Goal: Task Accomplishment & Management: Complete application form

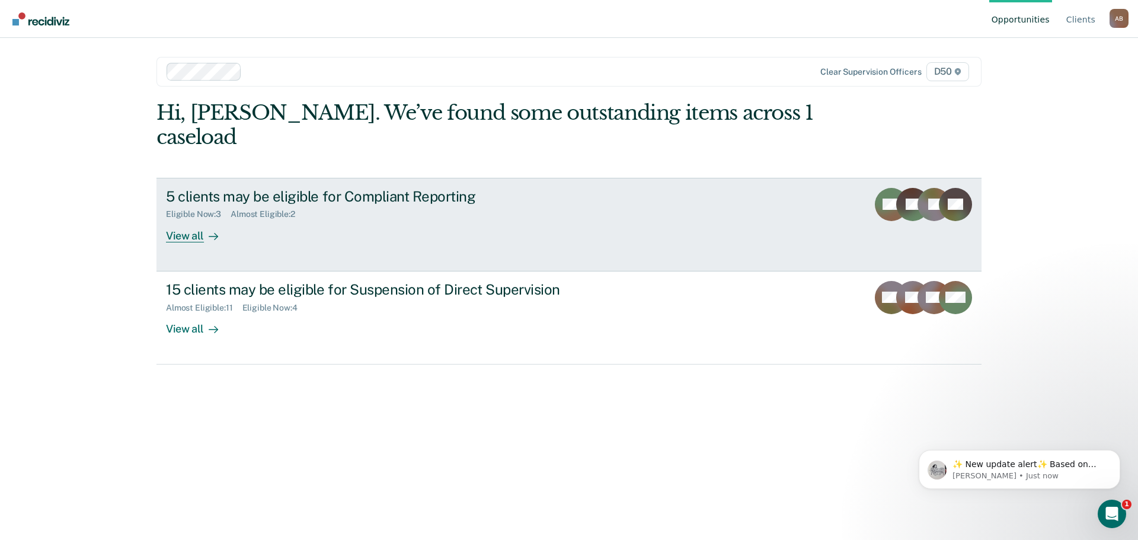
click at [473, 205] on div "Eligible Now : 3 Almost Eligible : 2" at bounding box center [374, 212] width 416 height 15
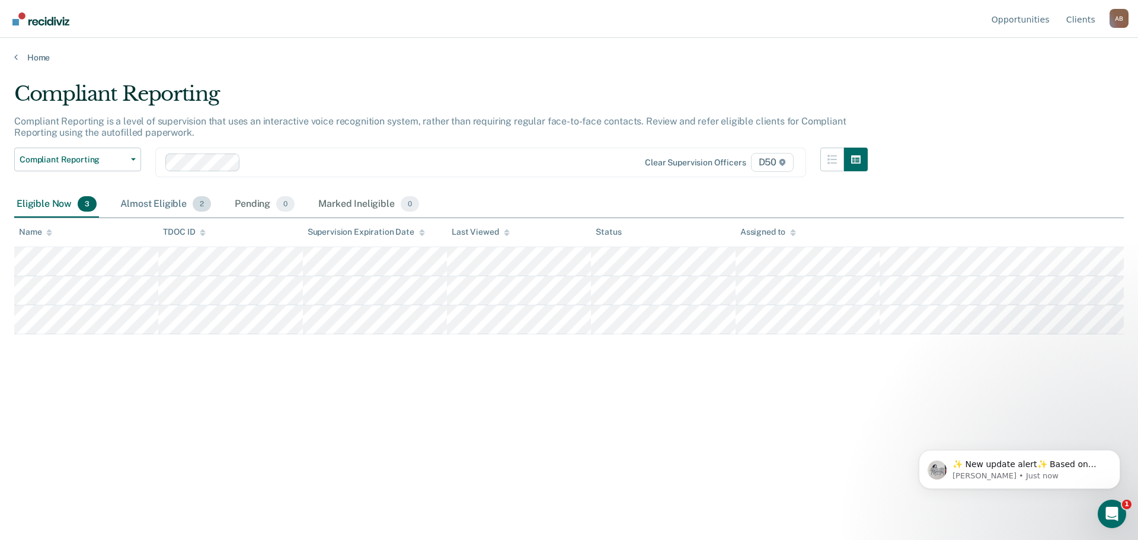
click at [168, 205] on div "Almost Eligible 2" at bounding box center [165, 205] width 95 height 26
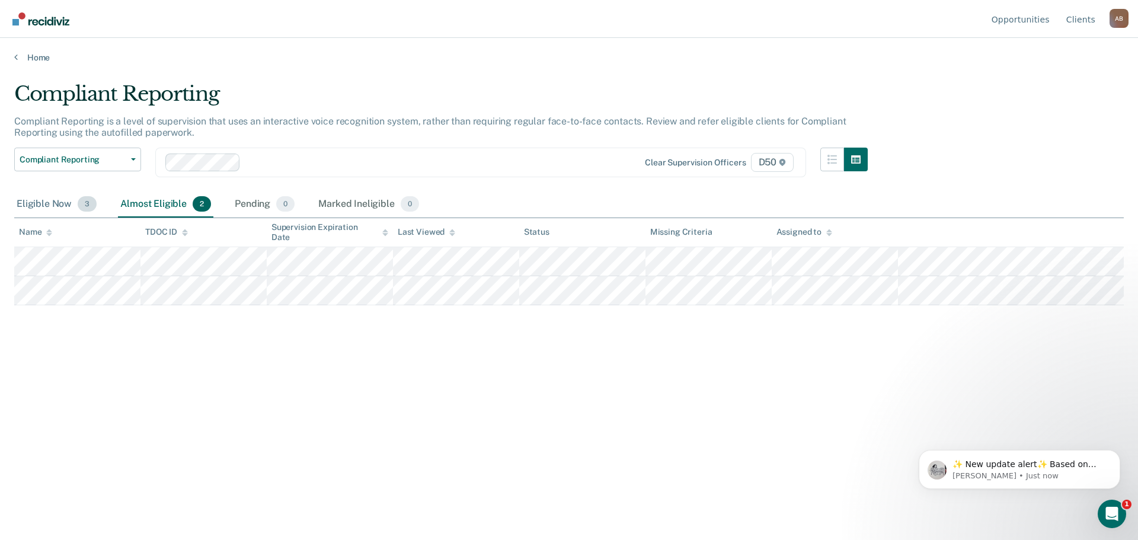
click at [53, 203] on div "Eligible Now 3" at bounding box center [56, 205] width 85 height 26
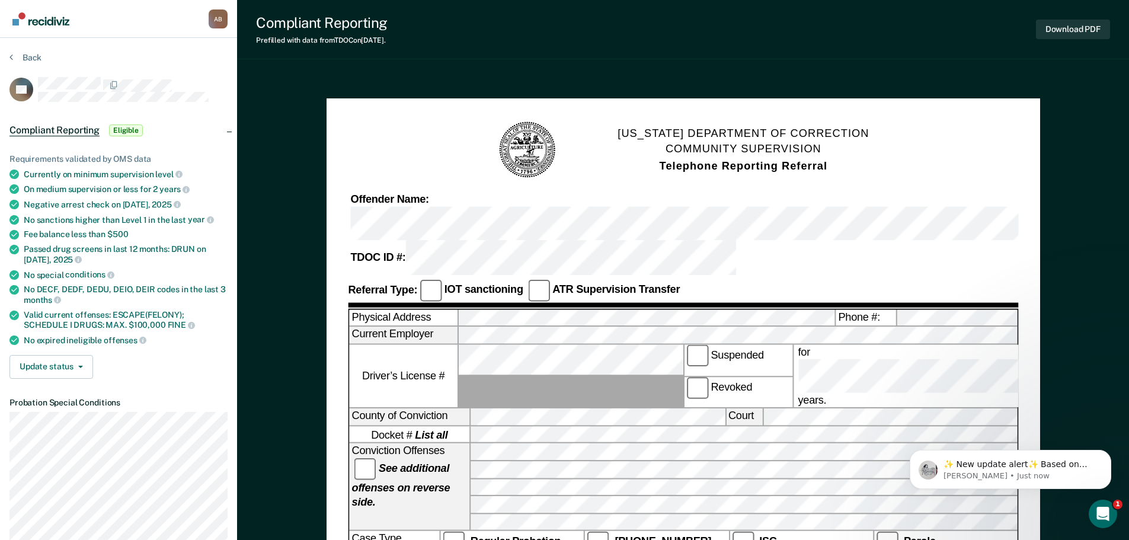
click at [641, 224] on div "Offender Name: TDOC ID #:" at bounding box center [683, 233] width 671 height 82
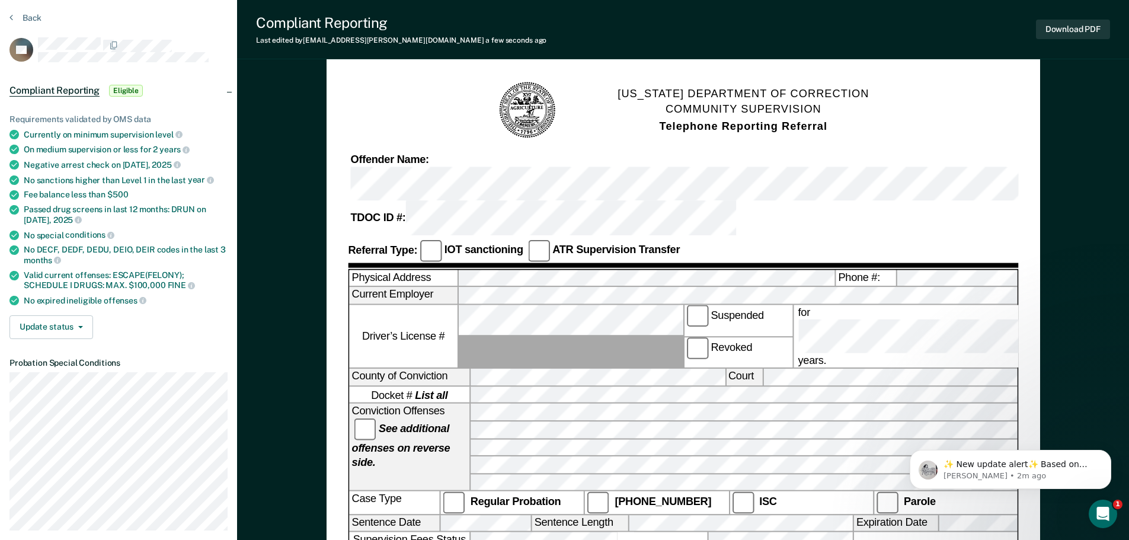
scroll to position [59, 0]
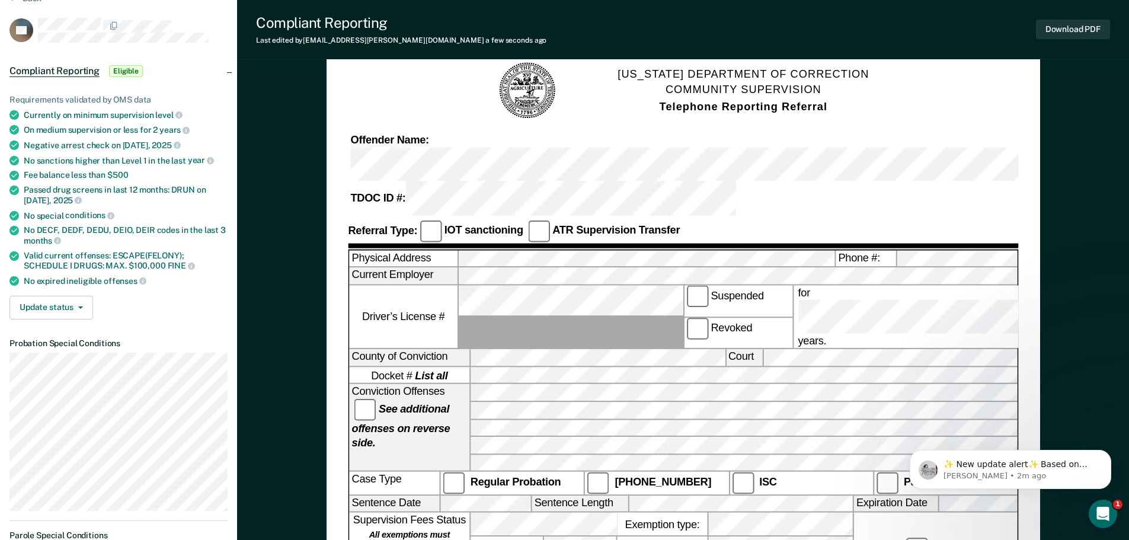
click at [628, 129] on form "[US_STATE] DEPARTMENT OF CORRECTION COMMUNITY SUPERVISION Telephone Reporting R…" at bounding box center [683, 540] width 671 height 958
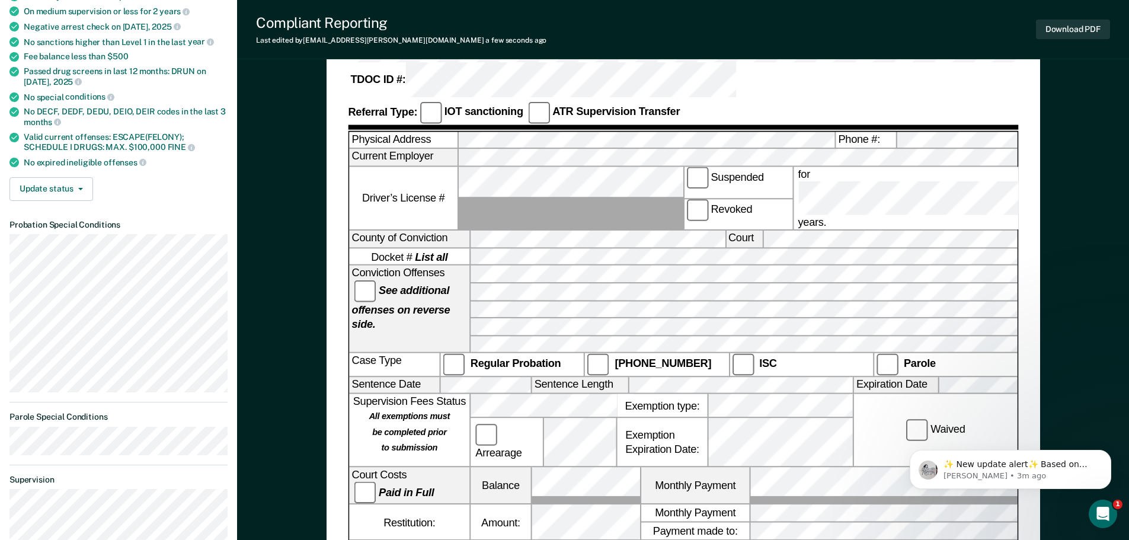
scroll to position [237, 0]
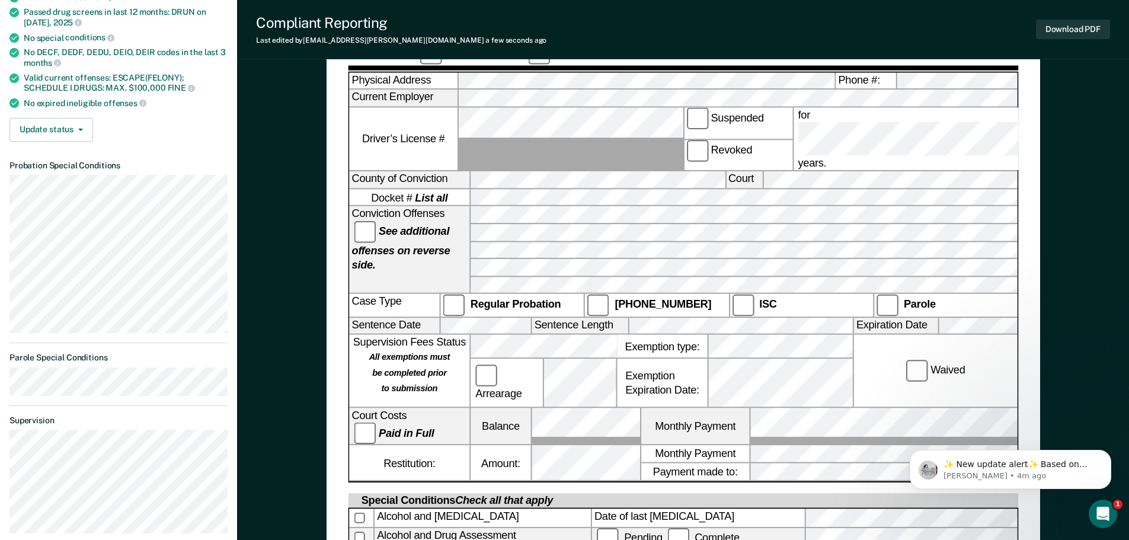
click at [337, 356] on div "[US_STATE] DEPARTMENT OF CORRECTION COMMUNITY SUPERVISION Telephone Reporting R…" at bounding box center [684, 326] width 714 height 930
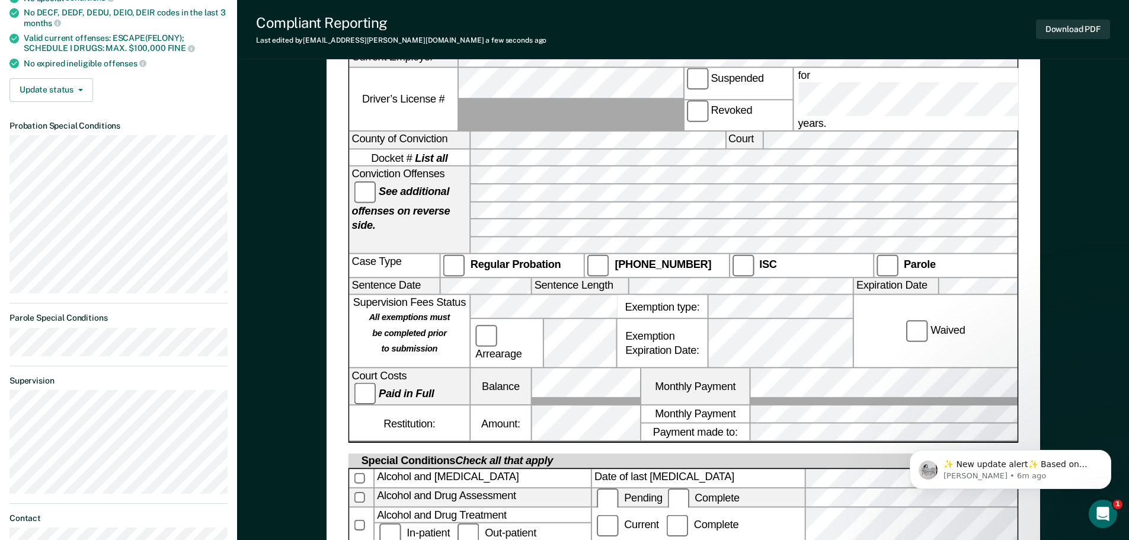
scroll to position [296, 0]
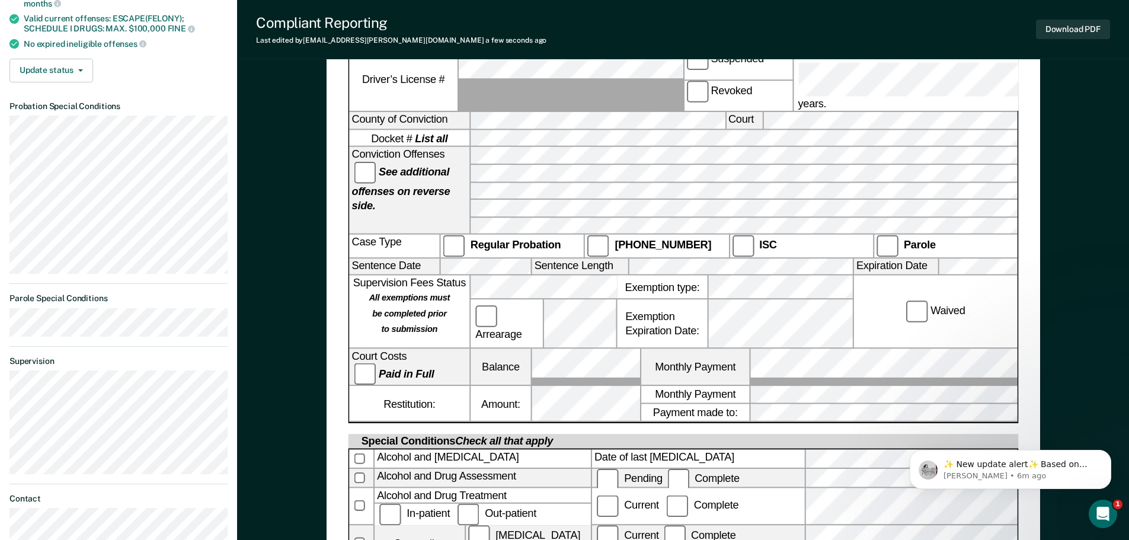
click at [1115, 272] on div "[US_STATE] DEPARTMENT OF CORRECTION COMMUNITY SUPERVISION Telephone Reporting R…" at bounding box center [683, 301] width 892 height 1048
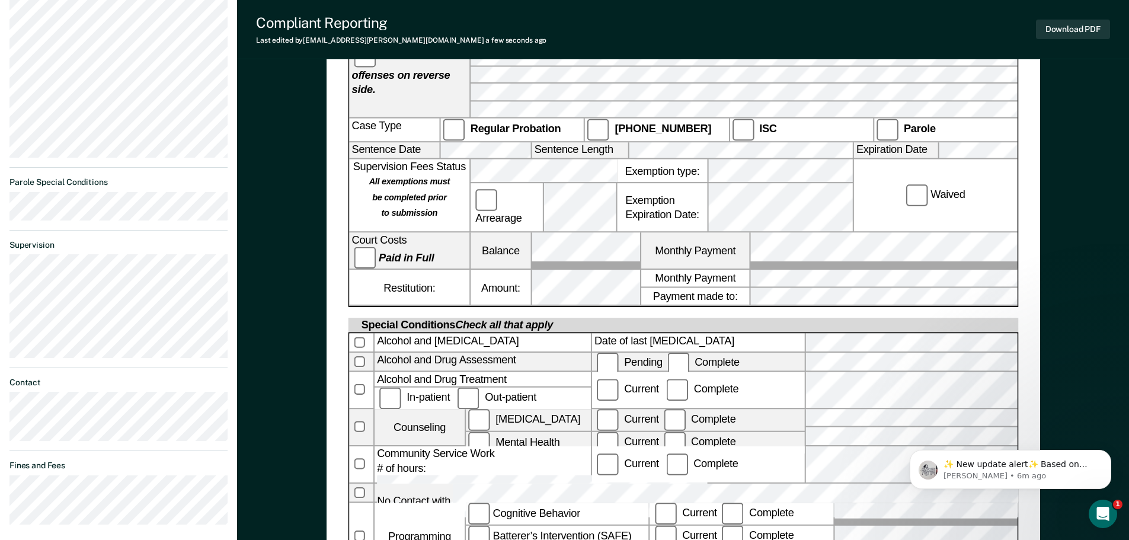
scroll to position [415, 0]
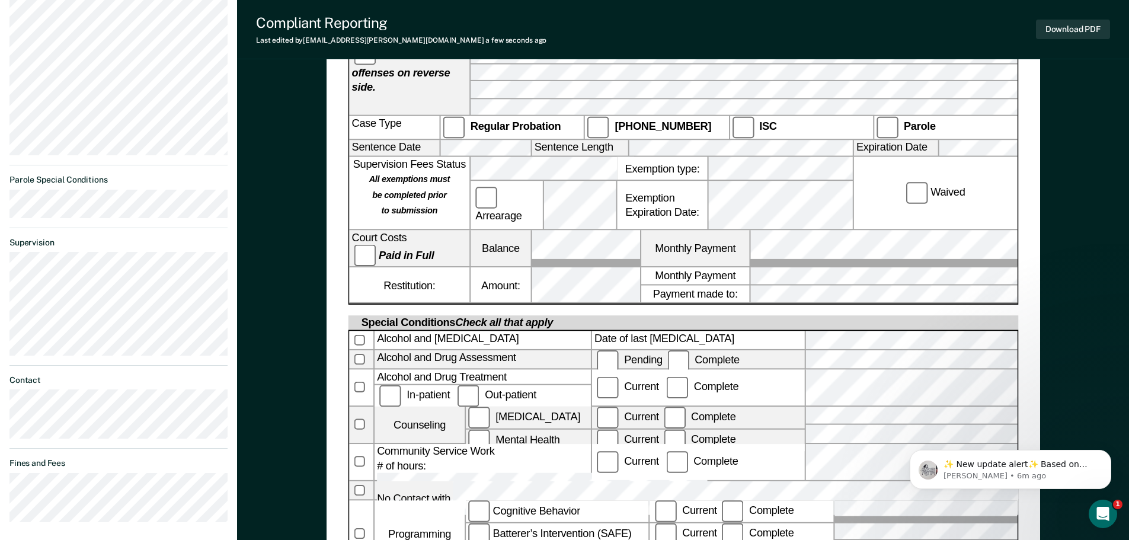
click at [917, 209] on form "[US_STATE] DEPARTMENT OF CORRECTION COMMUNITY SUPERVISION Telephone Reporting R…" at bounding box center [683, 184] width 671 height 958
click at [292, 363] on div "[US_STATE] DEPARTMENT OF CORRECTION COMMUNITY SUPERVISION Telephone Reporting R…" at bounding box center [683, 182] width 892 height 1048
drag, startPoint x: 272, startPoint y: 347, endPoint x: 279, endPoint y: 344, distance: 8.0
click at [272, 347] on div "[US_STATE] DEPARTMENT OF CORRECTION COMMUNITY SUPERVISION Telephone Reporting R…" at bounding box center [683, 182] width 892 height 1048
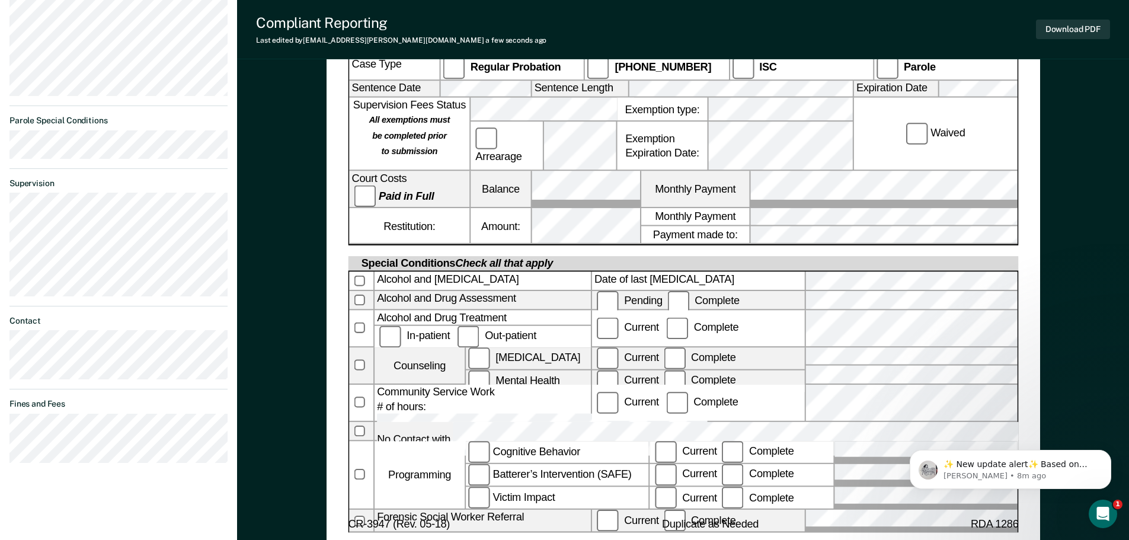
scroll to position [534, 0]
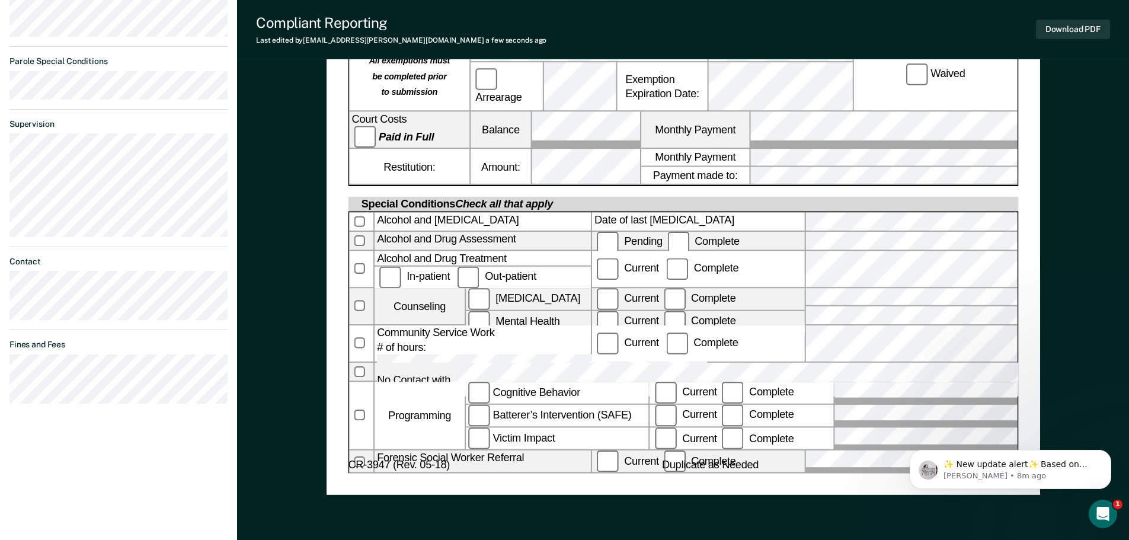
click at [703, 417] on form "[US_STATE] DEPARTMENT OF CORRECTION COMMUNITY SUPERVISION Telephone Reporting R…" at bounding box center [683, 66] width 671 height 958
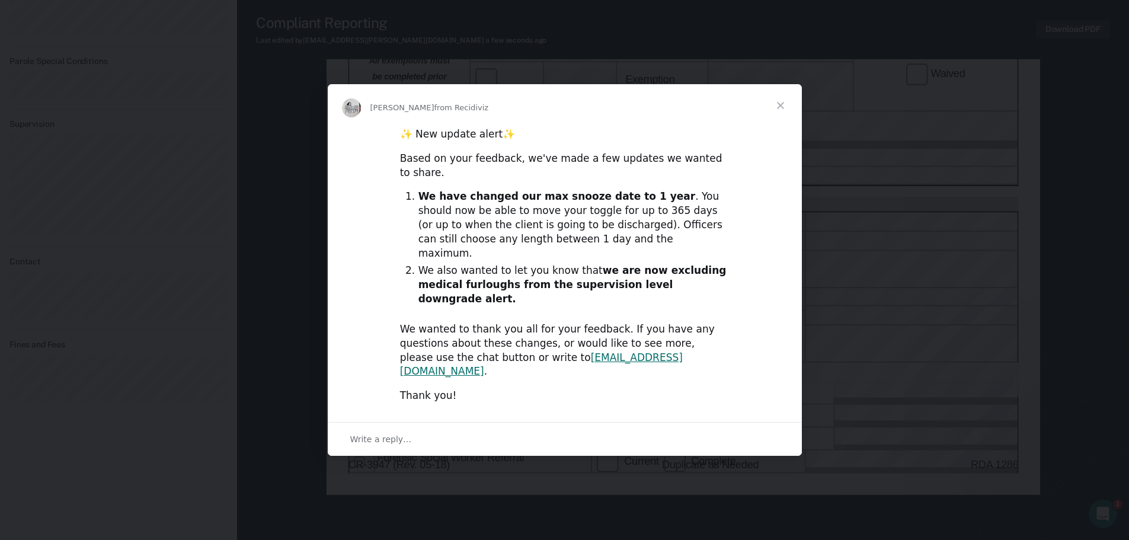
scroll to position [0, 0]
click at [780, 127] on span "Close" at bounding box center [781, 105] width 43 height 43
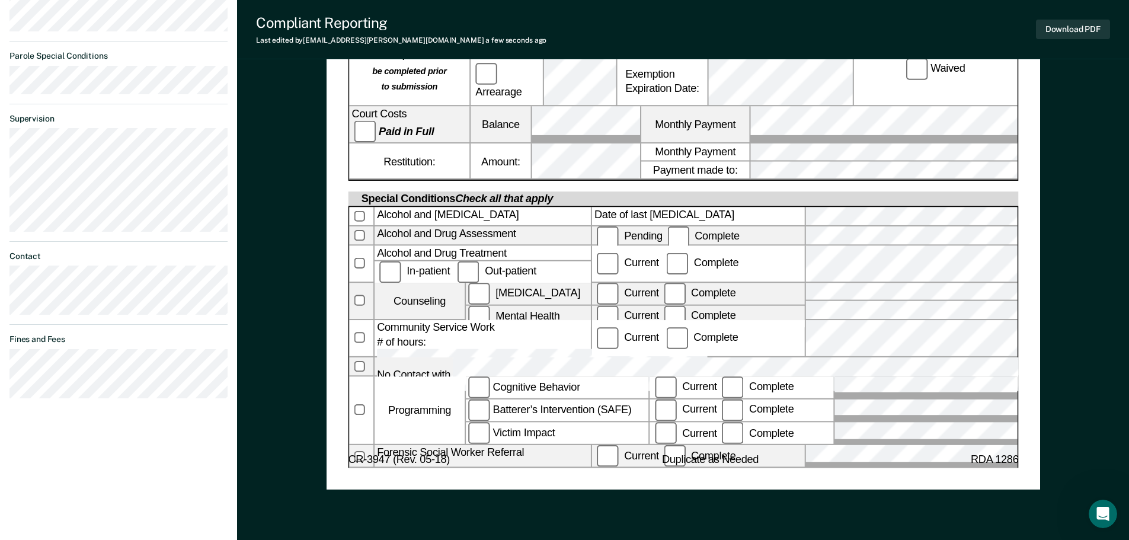
scroll to position [522, 0]
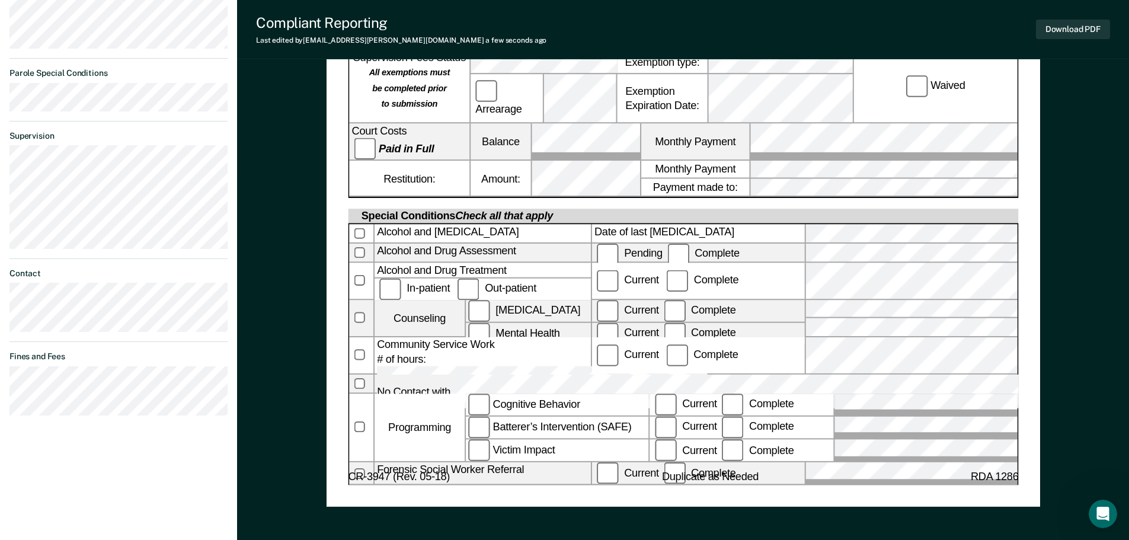
click at [919, 521] on span "Date" at bounding box center [937, 531] width 163 height 21
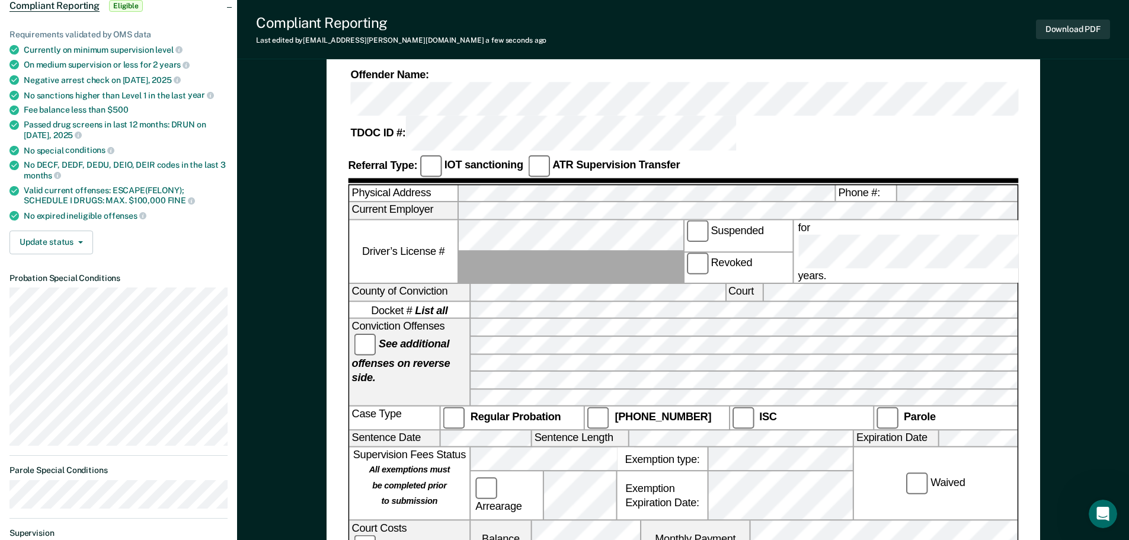
scroll to position [107, 0]
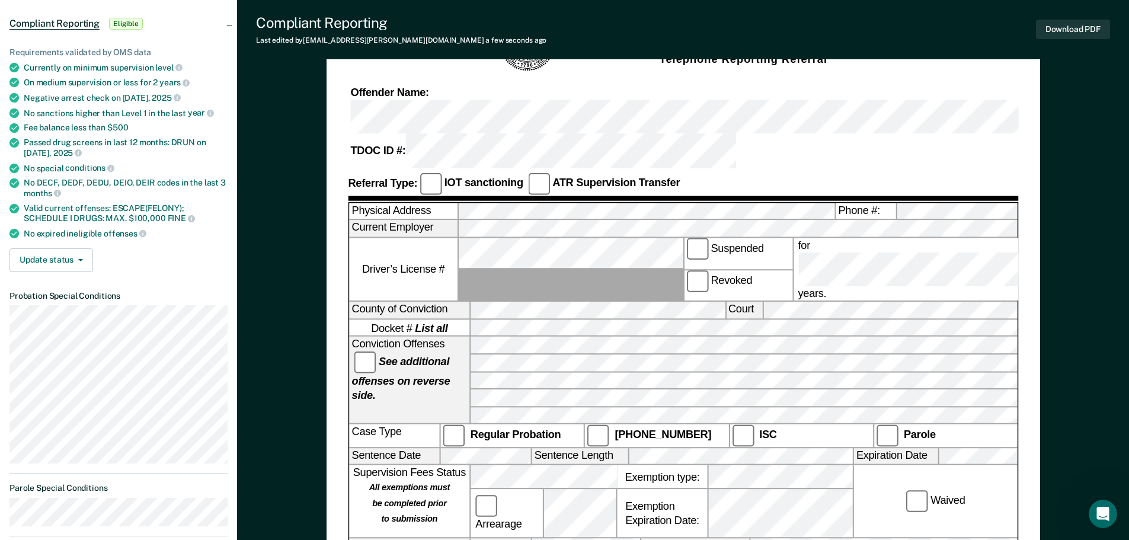
click at [1051, 188] on div "[US_STATE] DEPARTMENT OF CORRECTION COMMUNITY SUPERVISION Telephone Reporting R…" at bounding box center [683, 491] width 892 height 1048
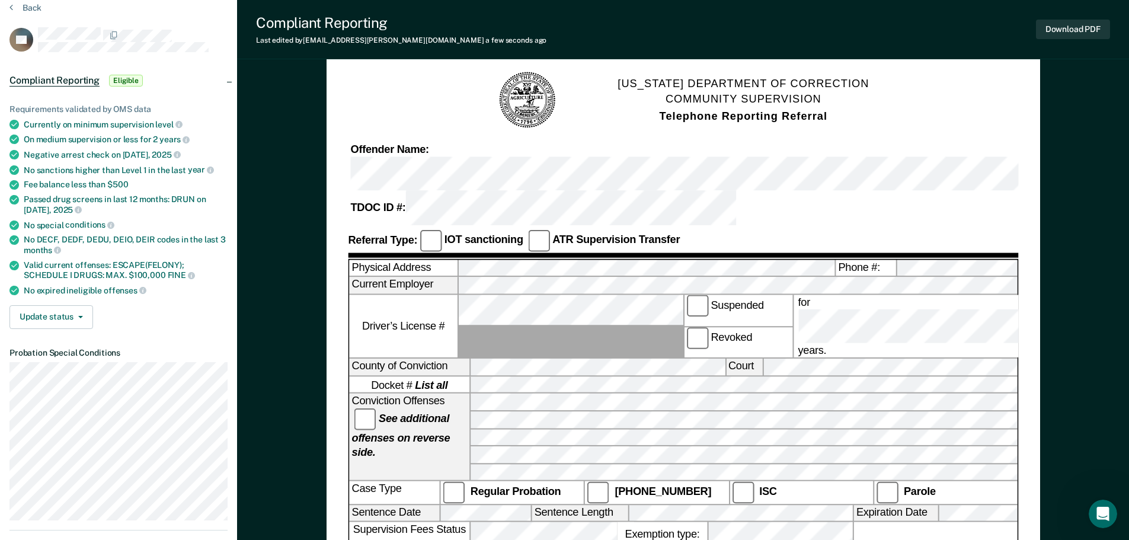
scroll to position [0, 0]
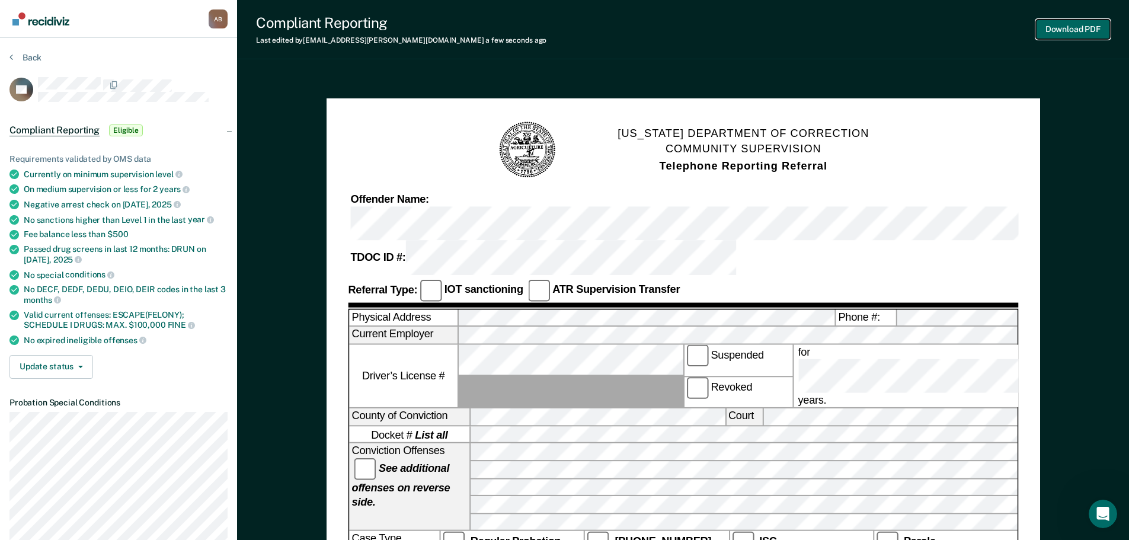
click at [1073, 33] on button "Download PDF" at bounding box center [1073, 30] width 74 height 20
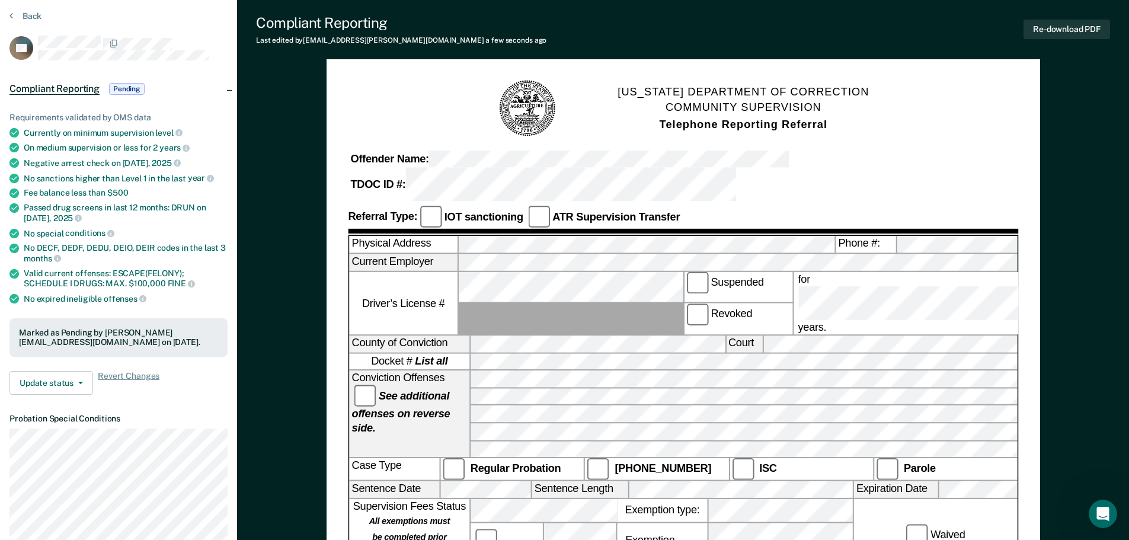
scroll to position [59, 0]
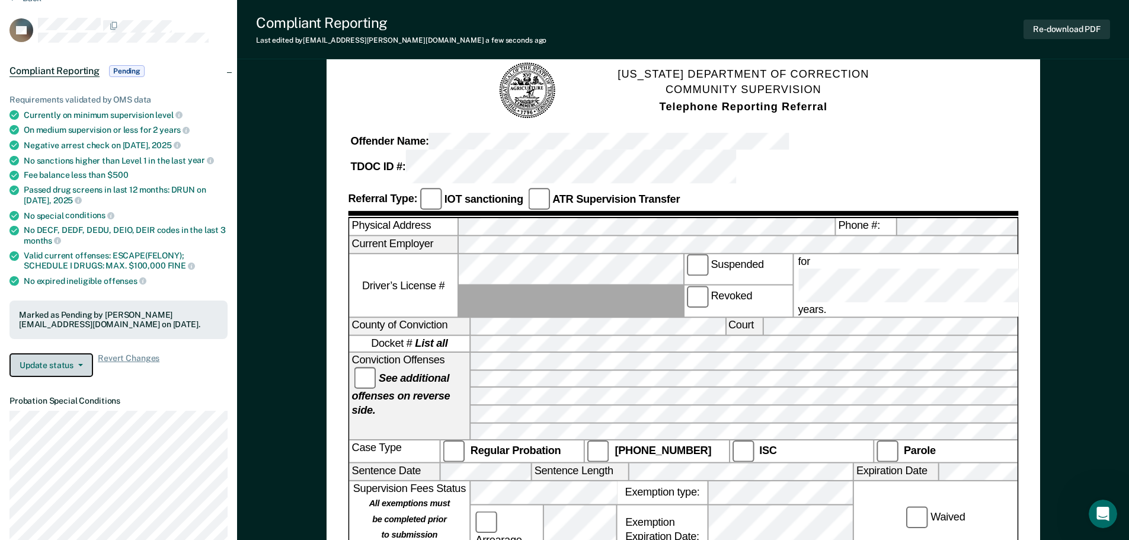
click at [82, 369] on button "Update status" at bounding box center [51, 365] width 84 height 24
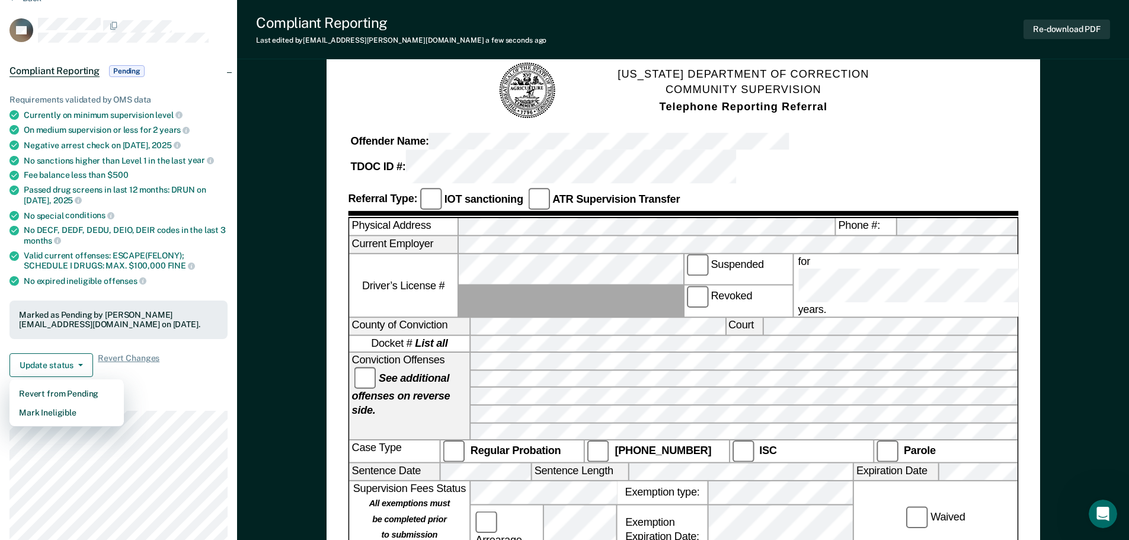
click at [149, 384] on div "Requirements validated by OMS data Currently on minimum supervision level On me…" at bounding box center [118, 231] width 237 height 311
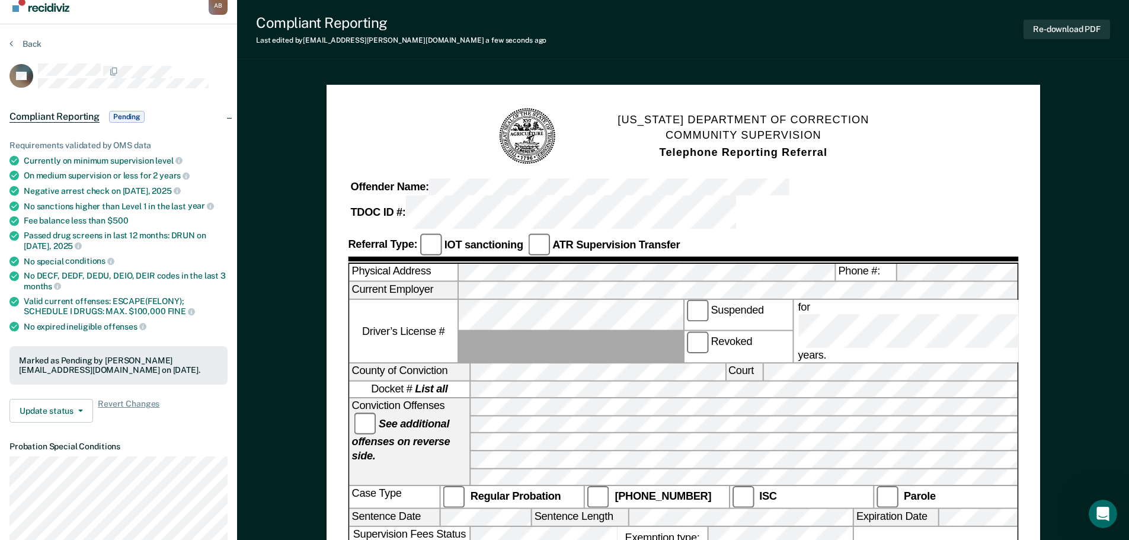
scroll to position [0, 0]
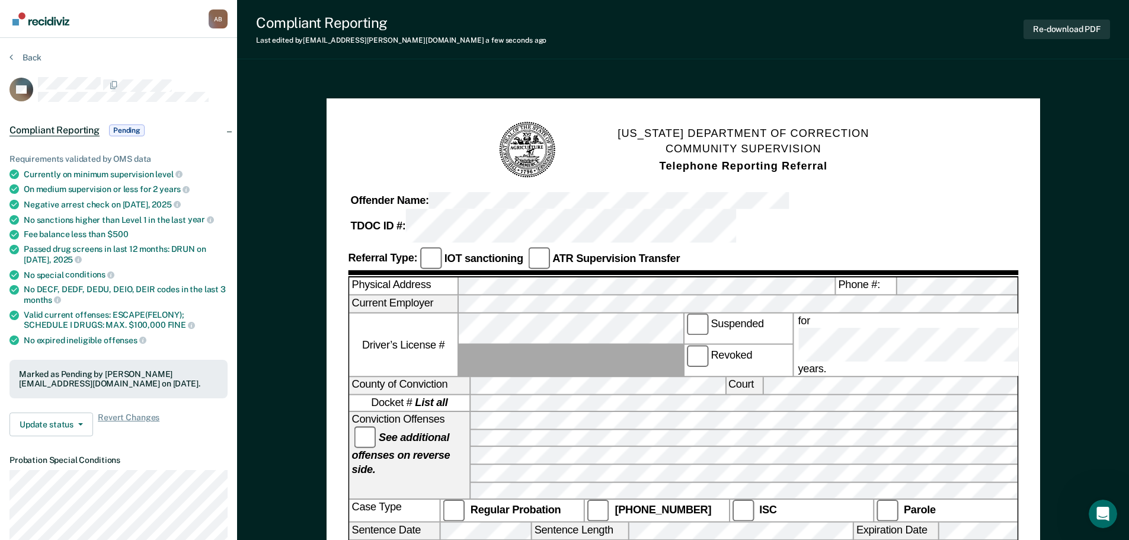
click at [857, 52] on div "Compliant Reporting Last edited by [PERSON_NAME][EMAIL_ADDRESS][DOMAIN_NAME] a …" at bounding box center [683, 29] width 892 height 59
